Goal: Task Accomplishment & Management: Manage account settings

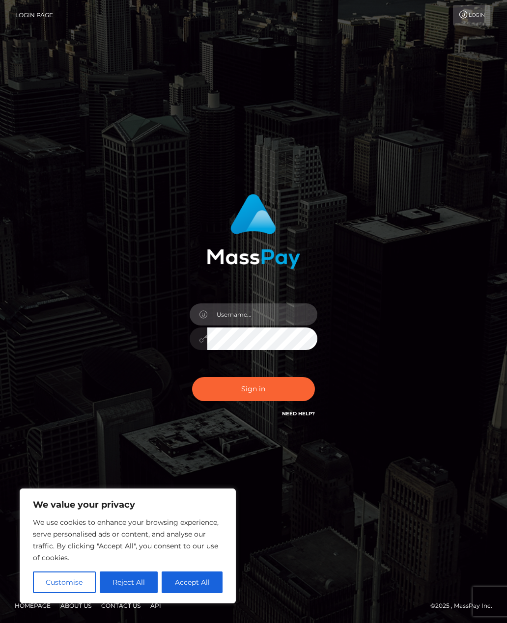
type input "[EMAIL_ADDRESS][DOMAIN_NAME]"
click at [297, 397] on button "Sign in" at bounding box center [253, 389] width 123 height 24
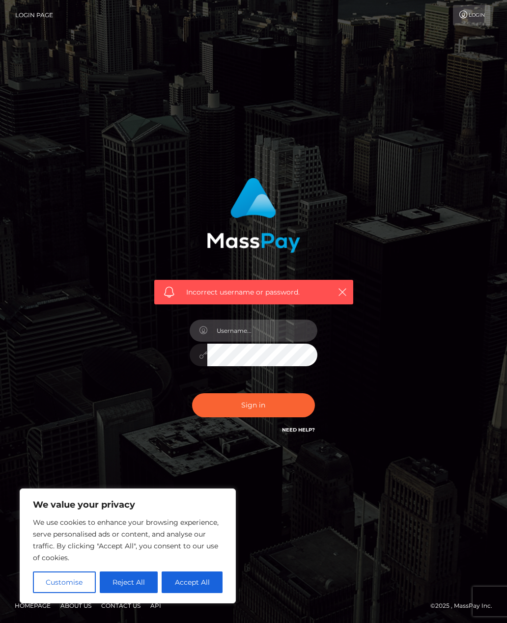
type input "[EMAIL_ADDRESS][DOMAIN_NAME]"
click at [367, 382] on div "Incorrect username or password. sleeptightwicket@gmail.com" at bounding box center [253, 311] width 228 height 282
click at [293, 342] on input "[EMAIL_ADDRESS][DOMAIN_NAME]" at bounding box center [262, 331] width 110 height 22
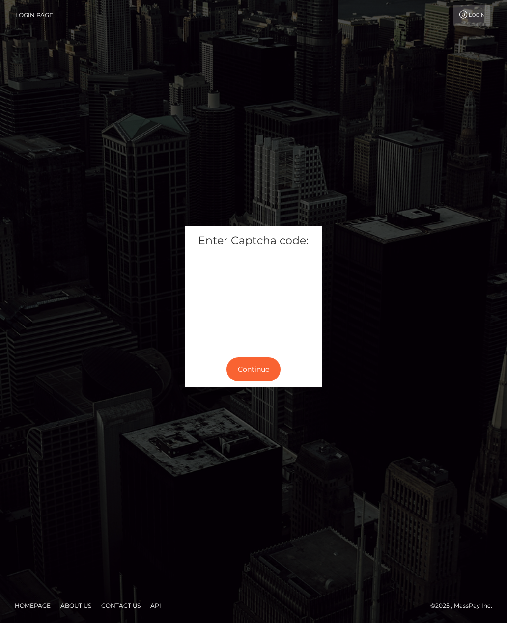
click at [296, 190] on div "Enter Captcha code: Continue" at bounding box center [253, 311] width 507 height 319
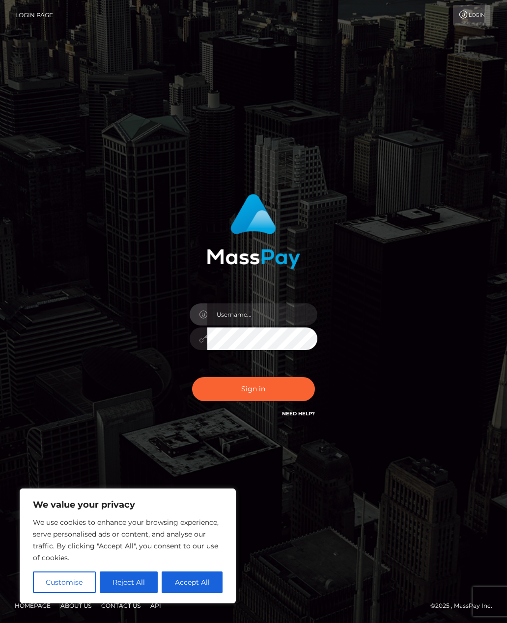
click at [263, 214] on img at bounding box center [253, 231] width 93 height 75
click at [263, 326] on input "text" at bounding box center [262, 315] width 110 height 22
type input "[EMAIL_ADDRESS][DOMAIN_NAME]"
click at [288, 401] on button "Sign in" at bounding box center [253, 389] width 123 height 24
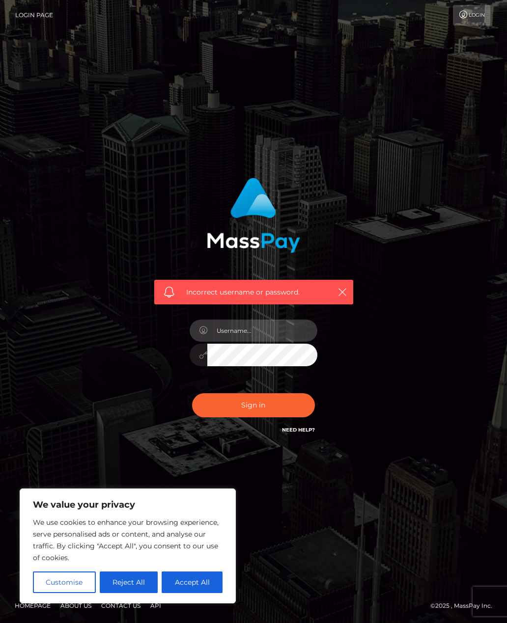
type input "[EMAIL_ADDRESS][DOMAIN_NAME]"
click at [298, 417] on button "Sign in" at bounding box center [253, 405] width 123 height 24
click at [360, 413] on div "Incorrect username or password." at bounding box center [253, 311] width 228 height 282
click at [285, 342] on input "text" at bounding box center [262, 331] width 110 height 22
type input "[EMAIL_ADDRESS][DOMAIN_NAME]"
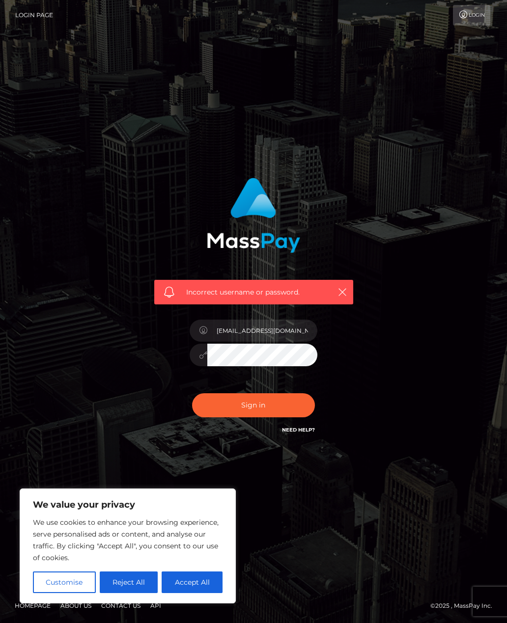
click at [280, 417] on button "Sign in" at bounding box center [253, 405] width 123 height 24
click at [294, 417] on button "Sign in" at bounding box center [253, 405] width 123 height 24
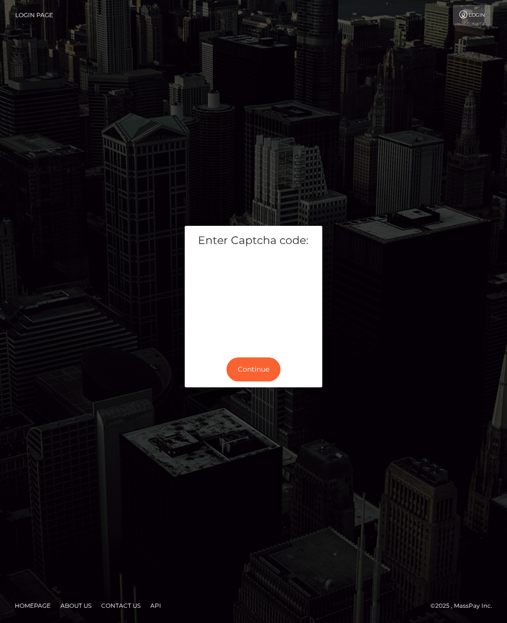
click at [271, 382] on button "Continue" at bounding box center [253, 370] width 54 height 24
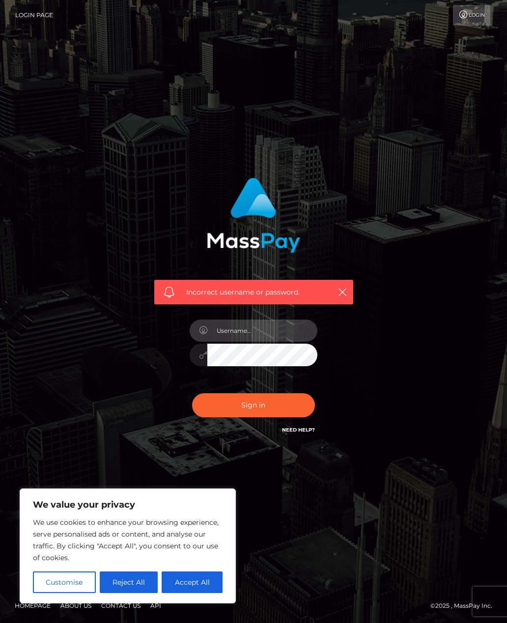
type input "[EMAIL_ADDRESS][DOMAIN_NAME]"
click at [141, 589] on button "Reject All" at bounding box center [129, 583] width 58 height 22
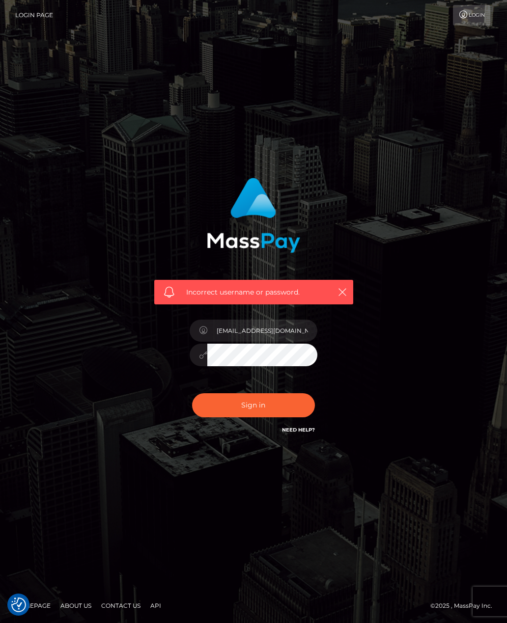
scroll to position [31, 0]
click at [293, 326] on input "[EMAIL_ADDRESS][DOMAIN_NAME]" at bounding box center [262, 331] width 110 height 22
click at [298, 320] on input "[EMAIL_ADDRESS][DOMAIN_NAME]" at bounding box center [262, 331] width 110 height 22
click at [295, 393] on button "Sign in" at bounding box center [253, 405] width 123 height 24
click at [368, 416] on div "Incorrect username or password." at bounding box center [253, 311] width 471 height 282
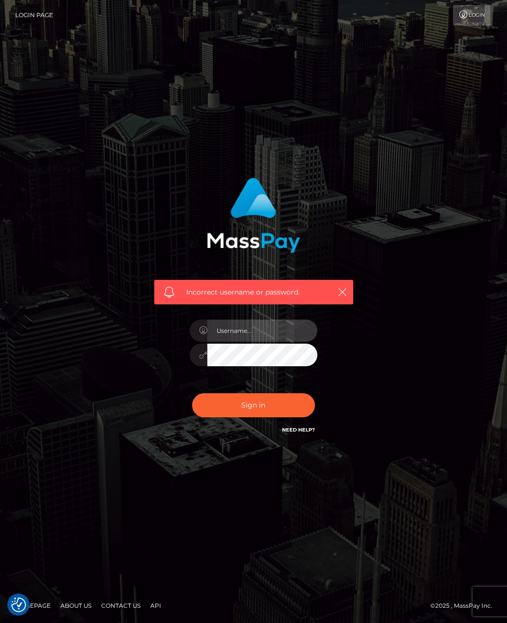
click at [291, 342] on input "text" at bounding box center [262, 331] width 110 height 22
click at [295, 342] on input "text" at bounding box center [262, 331] width 110 height 22
click at [296, 342] on input "text" at bounding box center [262, 331] width 110 height 22
type input "[EMAIL_ADDRESS][DOMAIN_NAME]"
click at [279, 417] on button "Sign in" at bounding box center [253, 405] width 123 height 24
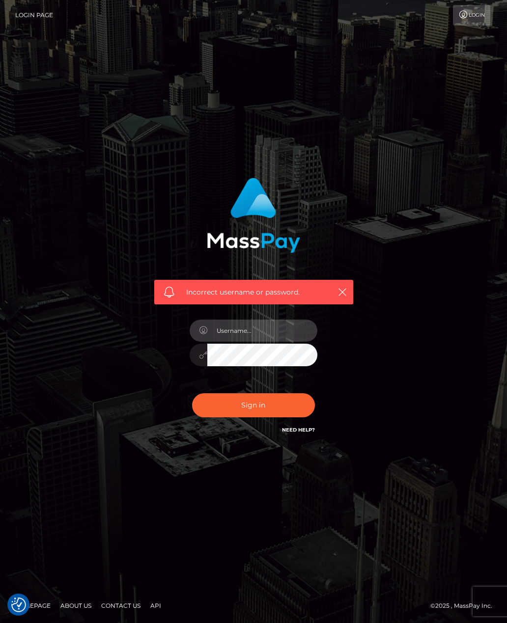
type input "[EMAIL_ADDRESS][DOMAIN_NAME]"
click at [285, 417] on button "Sign in" at bounding box center [253, 405] width 123 height 24
type input "[EMAIL_ADDRESS][DOMAIN_NAME]"
click at [346, 297] on icon "button" at bounding box center [342, 292] width 10 height 10
click at [344, 297] on icon "button" at bounding box center [342, 292] width 10 height 10
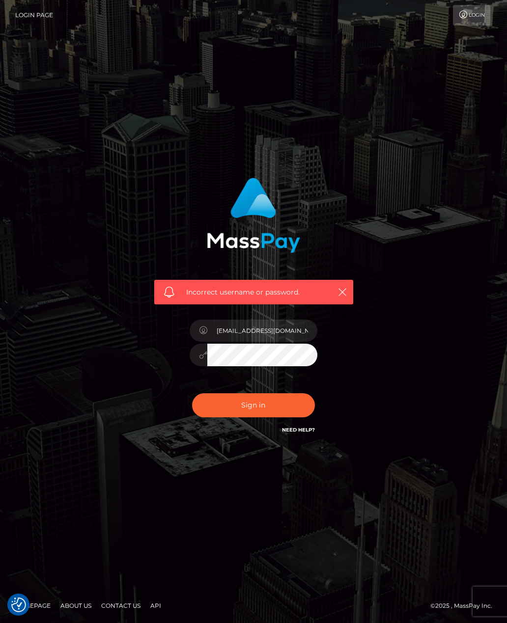
click at [293, 417] on button "Sign in" at bounding box center [253, 405] width 123 height 24
type input "[EMAIL_ADDRESS][DOMAIN_NAME]"
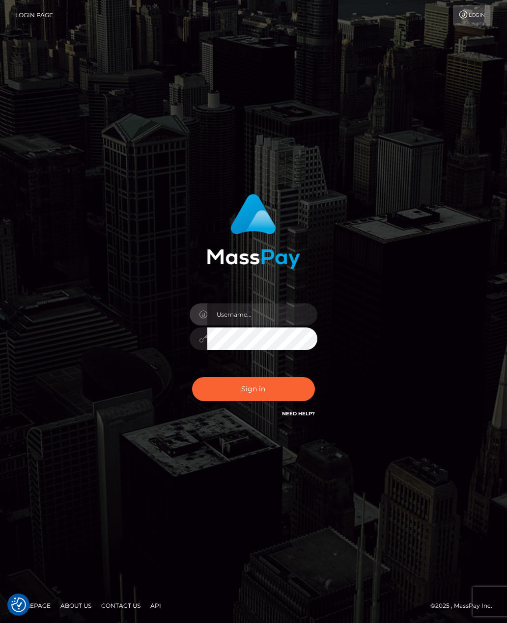
click at [376, 242] on div "Sign in" at bounding box center [253, 312] width 471 height 250
type input "sleeptightwicket@gmail.com"
click at [297, 397] on button "Sign in" at bounding box center [253, 389] width 123 height 24
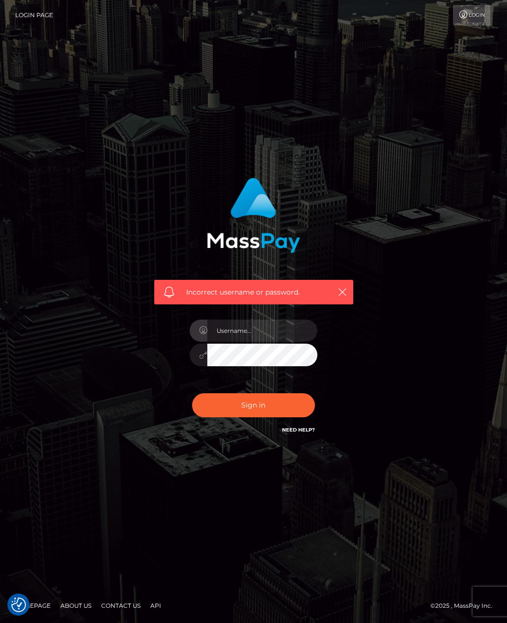
click at [347, 419] on div "Incorrect username or password." at bounding box center [254, 306] width 214 height 273
click at [283, 342] on input "text" at bounding box center [262, 331] width 110 height 22
type input "sleeptightwicket@gmail.com"
click at [298, 417] on button "Sign in" at bounding box center [253, 405] width 123 height 24
click at [204, 359] on icon at bounding box center [203, 355] width 8 height 8
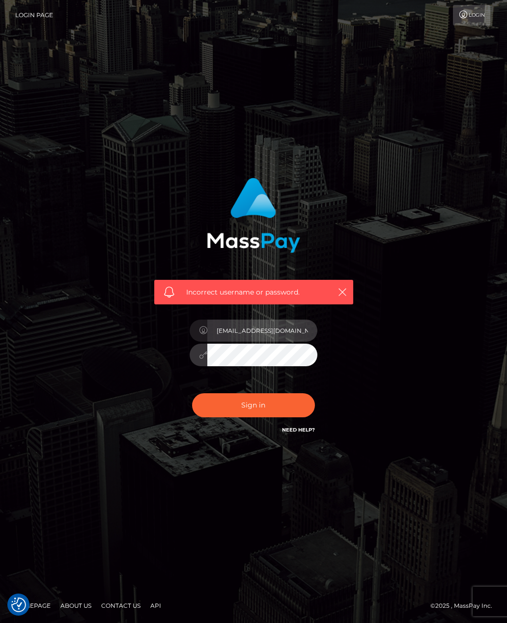
type input "c2xlZXB0aWdodHdpY2tldEBnbWFpbC5jb20="
click at [296, 417] on button "Sign in" at bounding box center [253, 405] width 123 height 24
type input "[EMAIL_ADDRESS][DOMAIN_NAME]"
click at [266, 417] on button "Sign in" at bounding box center [253, 405] width 123 height 24
type input "c2xlZXB0aWdodHdpY2tldEBnbWFpbC5jb20="
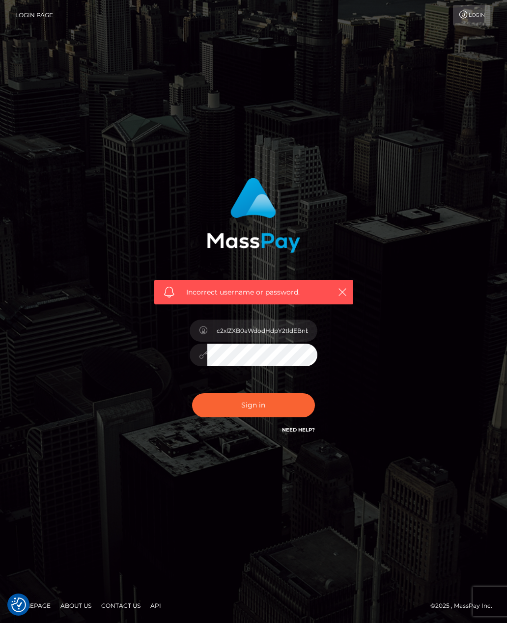
click at [285, 417] on button "Sign in" at bounding box center [253, 405] width 123 height 24
click at [294, 342] on input "c2xlZXB0aWdodHdpY2tldEBnbWFpbC5jb20=" at bounding box center [262, 331] width 110 height 22
type input "[EMAIL_ADDRESS][DOMAIN_NAME]"
click at [284, 417] on button "Sign in" at bounding box center [253, 405] width 123 height 24
click at [310, 433] on link "Need Help?" at bounding box center [298, 430] width 33 height 6
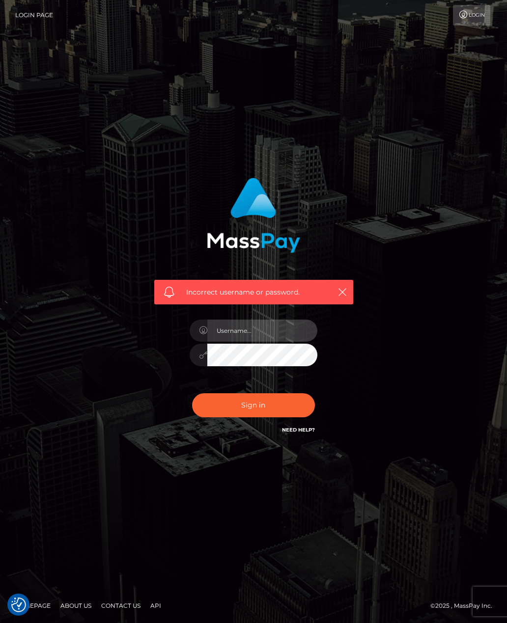
click at [276, 342] on input "text" at bounding box center [262, 331] width 110 height 22
